Goal: Task Accomplishment & Management: Use online tool/utility

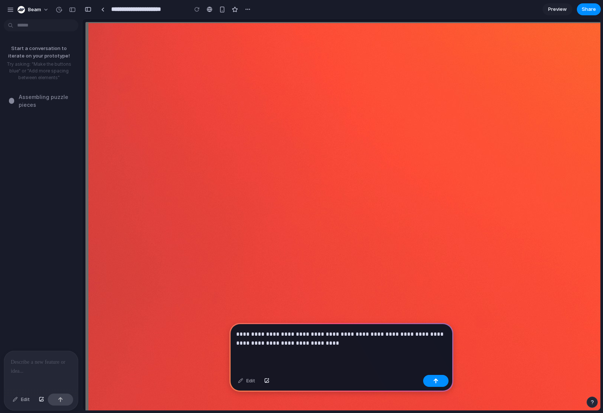
click at [303, 350] on div "**********" at bounding box center [342, 347] width 224 height 49
click at [308, 347] on div "**********" at bounding box center [342, 347] width 224 height 49
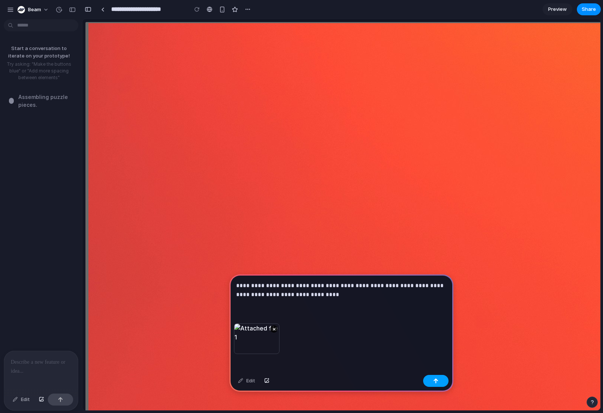
click at [443, 381] on button "button" at bounding box center [435, 381] width 25 height 12
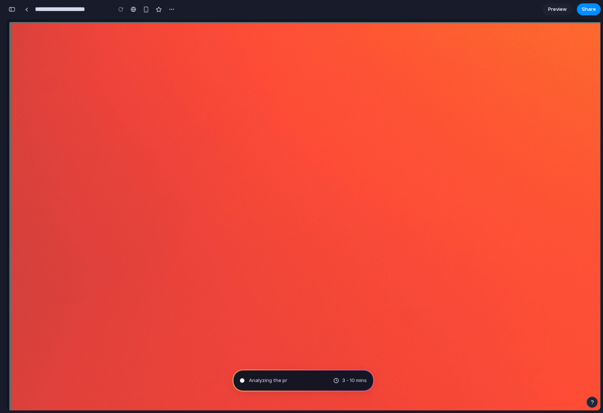
type input "**********"
